Goal: Find specific page/section: Find specific page/section

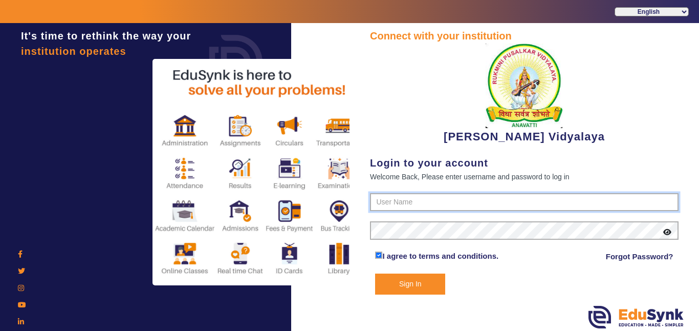
type input "1236547891"
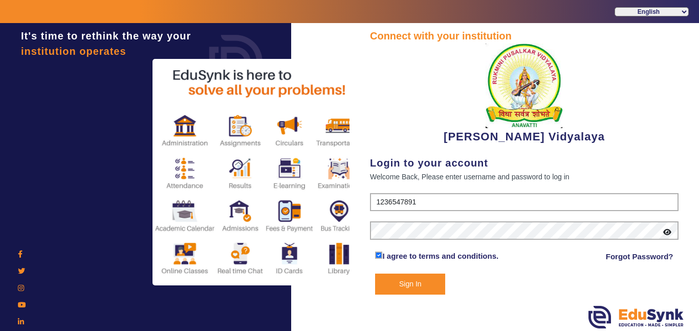
click at [388, 285] on button "Sign In" at bounding box center [410, 283] width 70 height 21
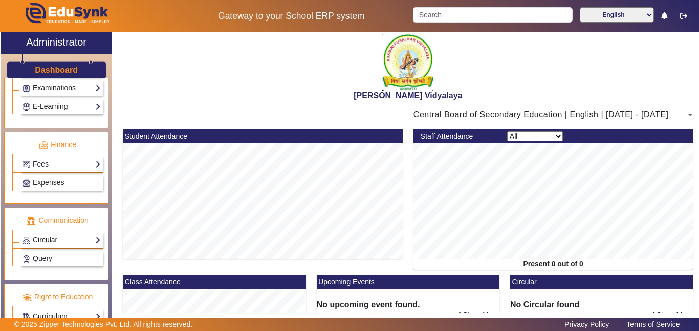
scroll to position [497, 0]
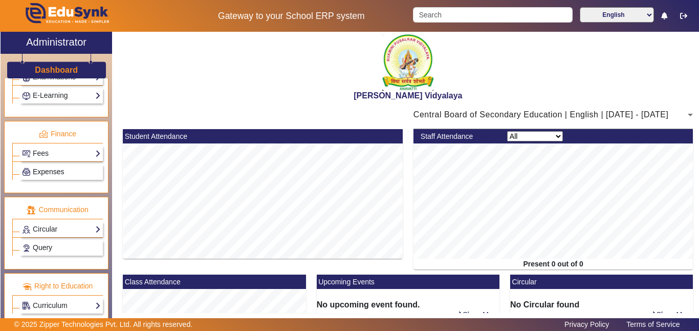
click at [63, 167] on span "Expenses" at bounding box center [48, 171] width 31 height 8
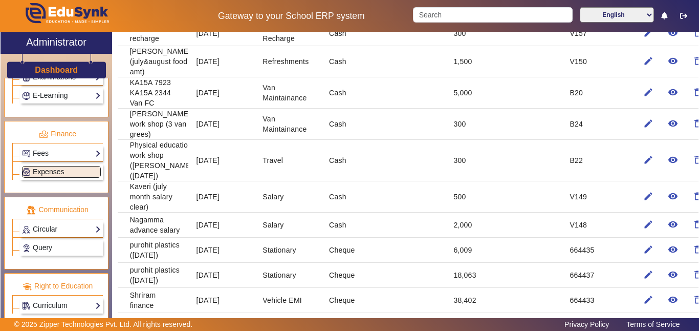
scroll to position [197, 0]
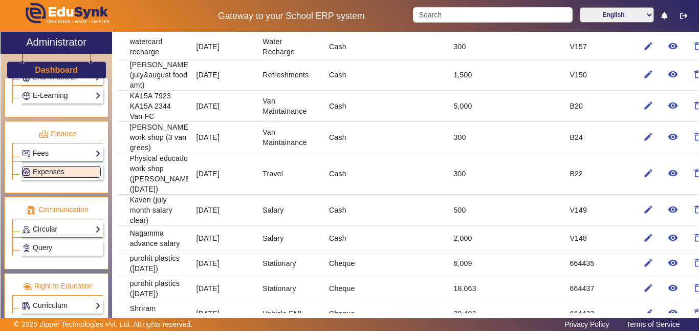
click at [334, 165] on mat-cell "Cash" at bounding box center [350, 173] width 58 height 41
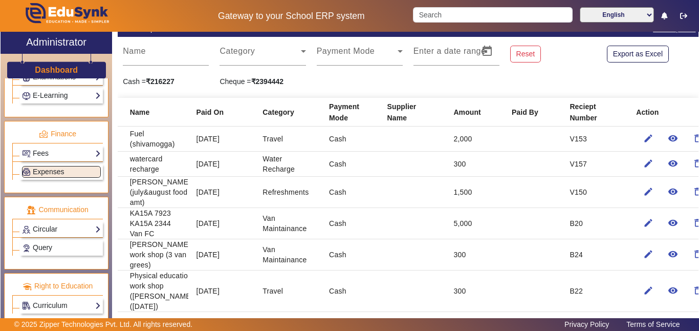
scroll to position [61, 0]
